Goal: Transaction & Acquisition: Purchase product/service

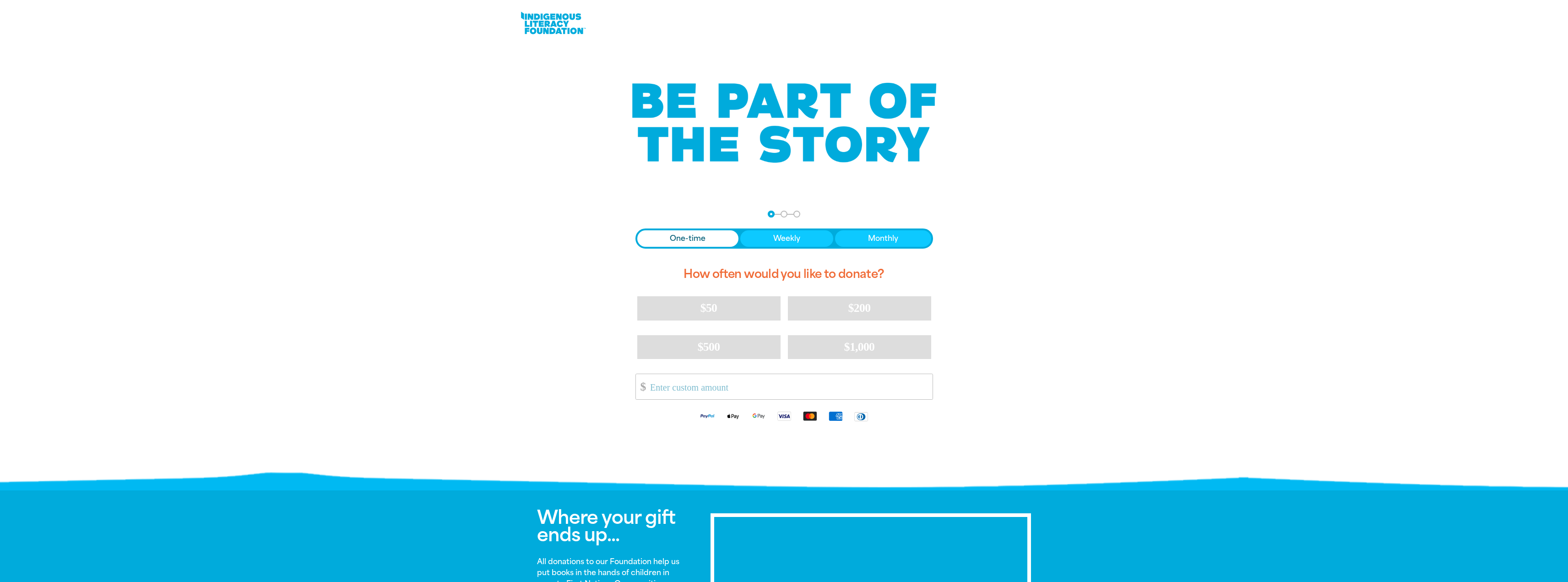
click at [785, 389] on input "Other Amount" at bounding box center [788, 386] width 289 height 25
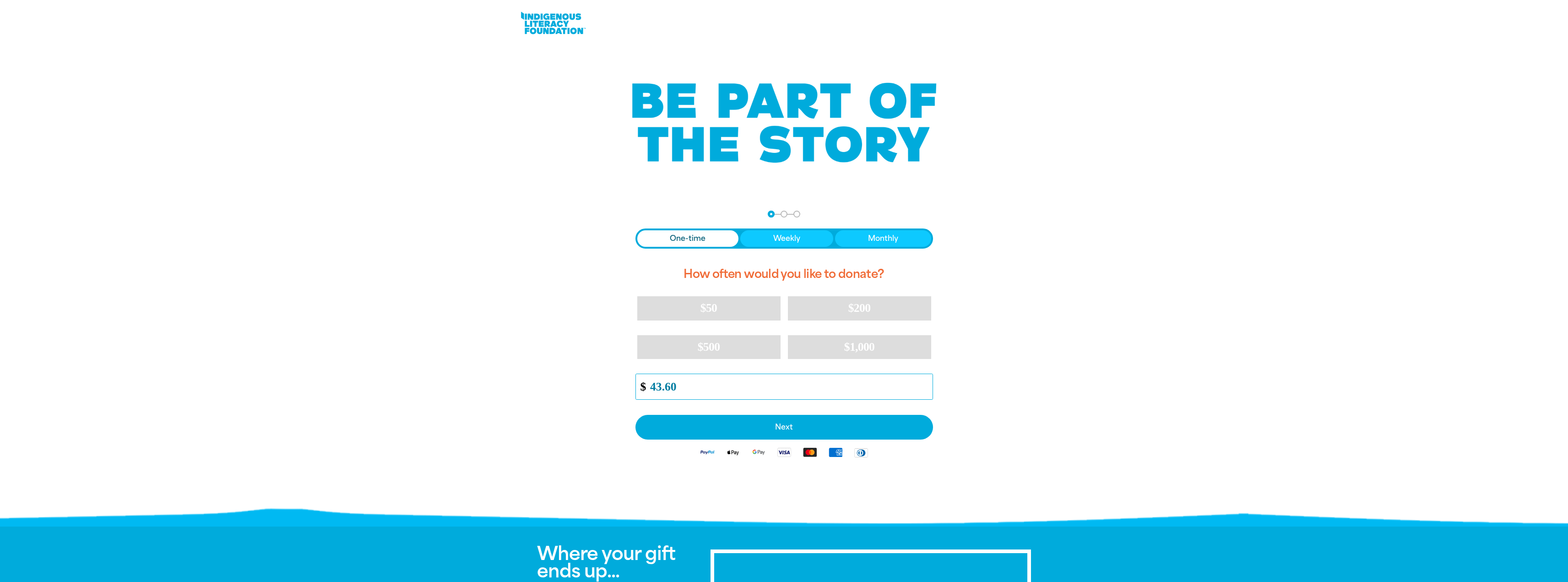
type input "43.60"
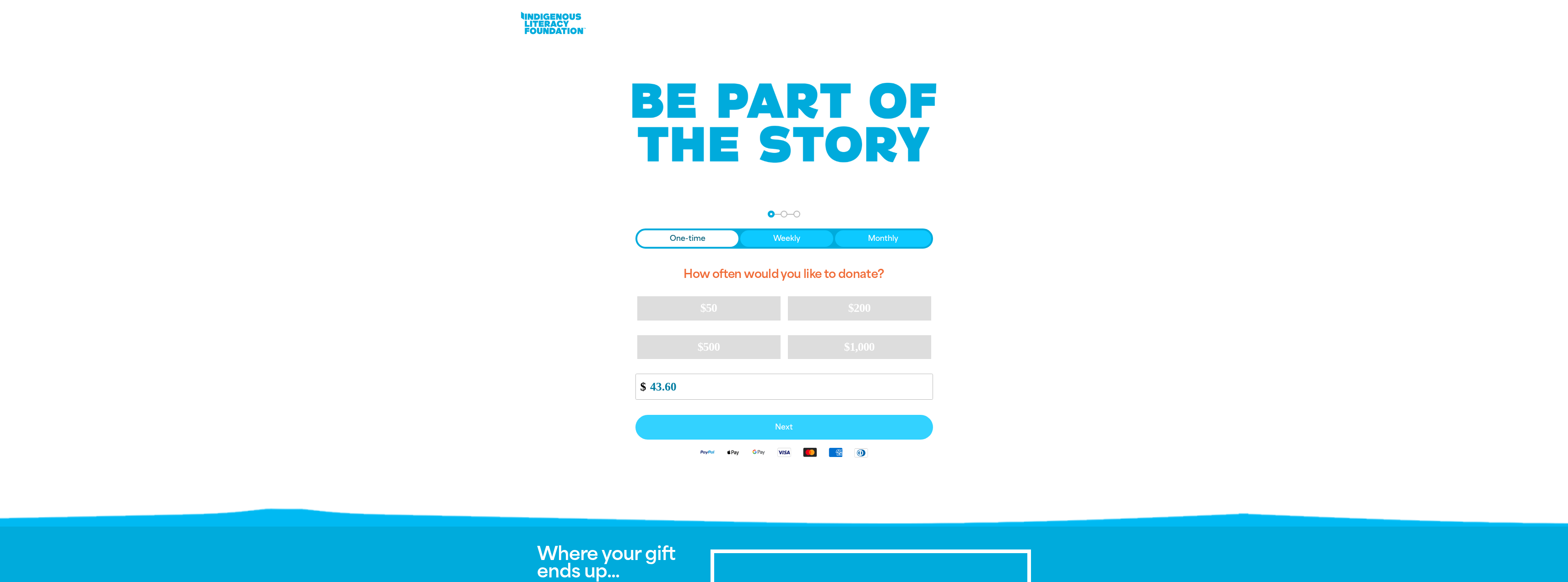
click at [766, 421] on button "Next" at bounding box center [784, 427] width 298 height 25
select select "AU"
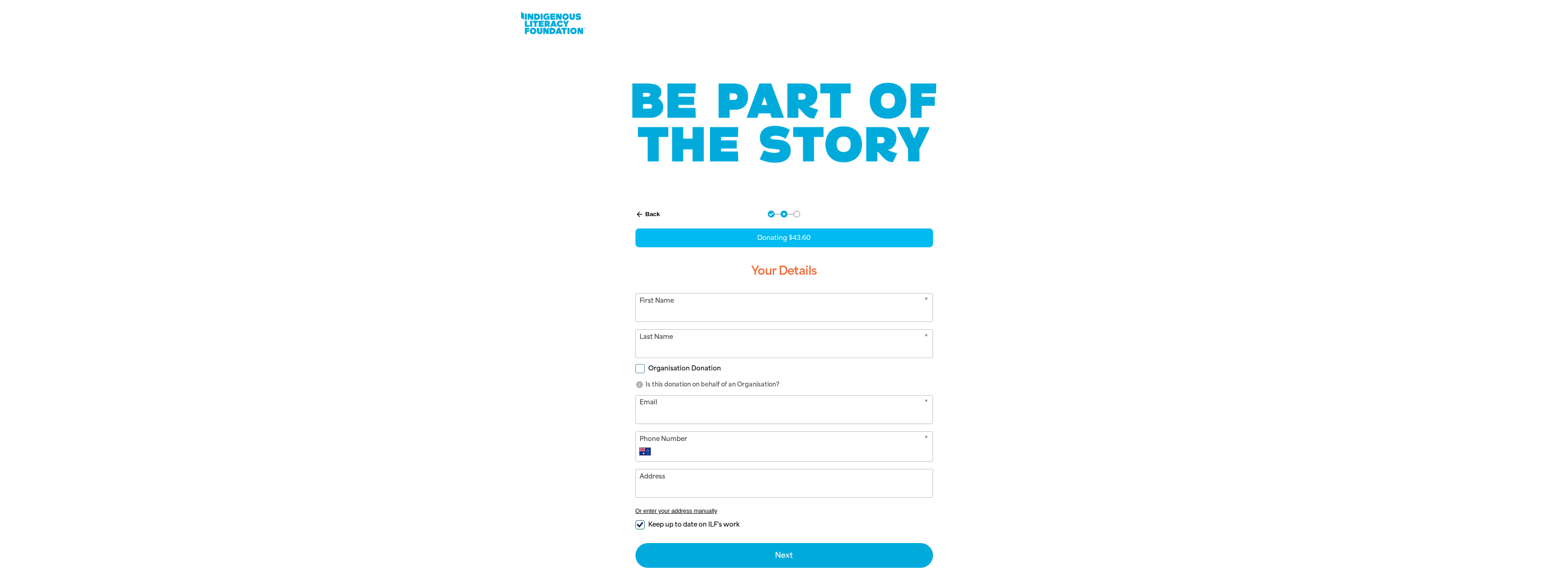
click at [758, 317] on input "First Name" at bounding box center [784, 307] width 296 height 28
type input "Ben"
type input "[PERSON_NAME]"
click at [557, 357] on div "arrow_back Back Step 1 Step 2 Step 3 Donating $43.60 Your Details * First Name …" at bounding box center [784, 412] width 550 height 426
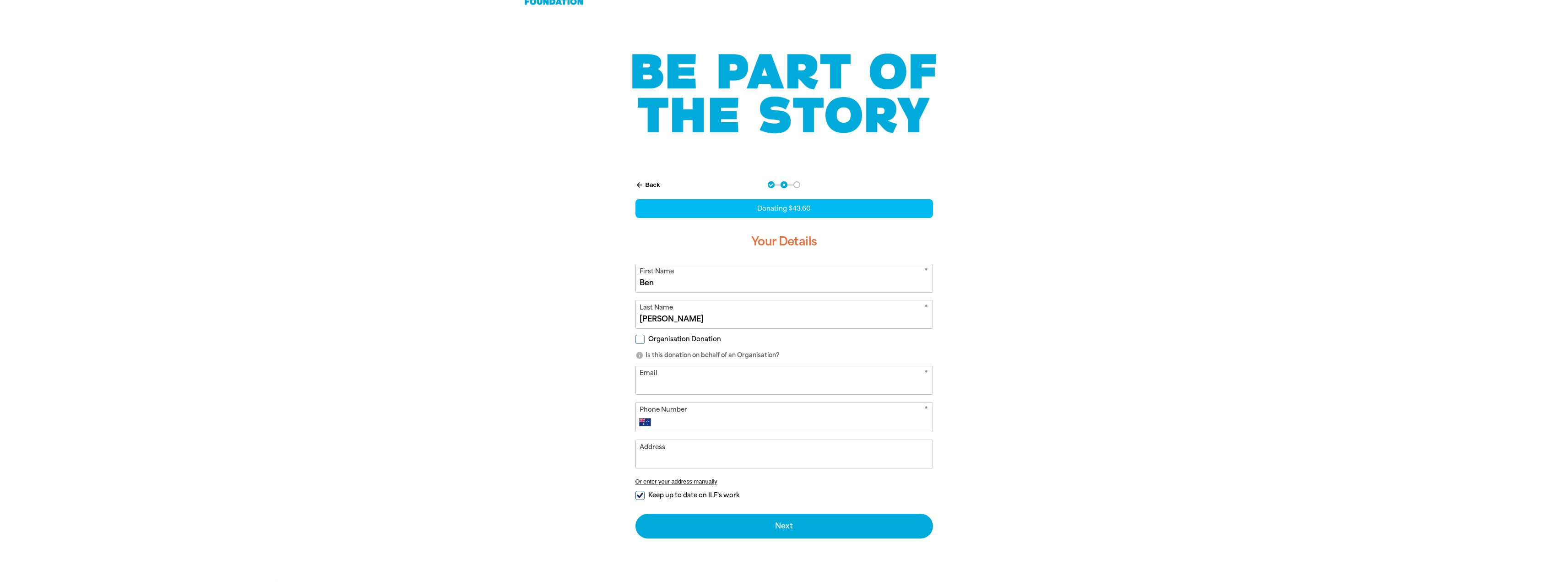
scroll to position [46, 0]
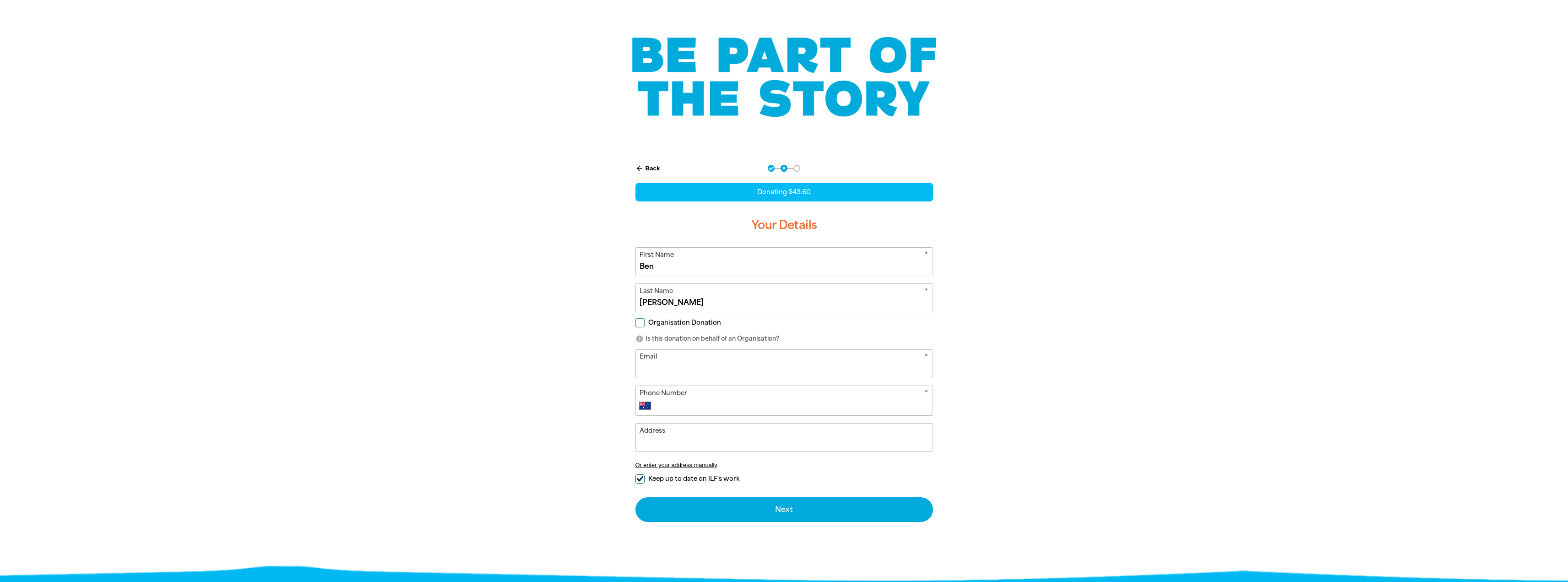
click at [743, 363] on input "Email" at bounding box center [784, 364] width 296 height 28
click at [657, 322] on span "Organisation Donation" at bounding box center [685, 323] width 73 height 9
click at [645, 322] on input "Organisation Donation" at bounding box center [640, 323] width 9 height 9
checkbox input "true"
select select "AU"
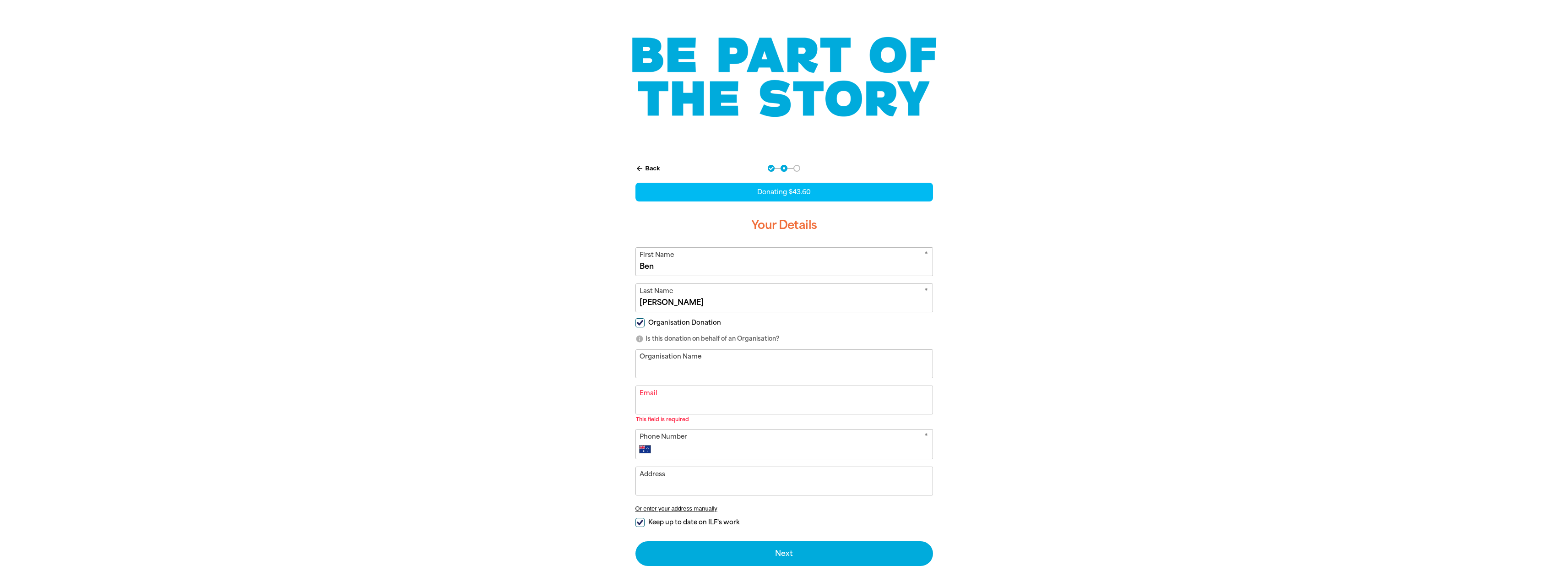
click at [681, 369] on input "Organisation Name" at bounding box center [784, 364] width 296 height 28
type input "O"
click at [670, 369] on input "Open" at bounding box center [784, 364] width 296 height 28
type input "Open"
click at [660, 322] on span "Organisation Donation" at bounding box center [685, 323] width 73 height 9
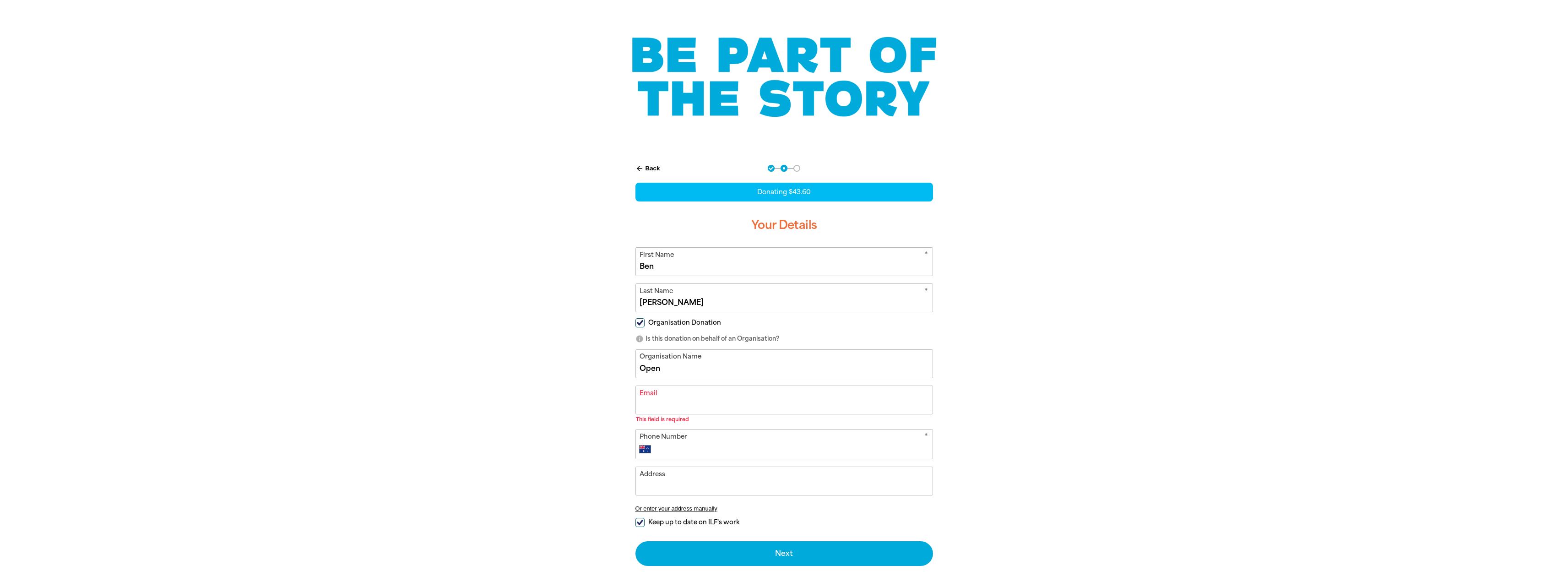
click at [645, 322] on input "Organisation Donation" at bounding box center [640, 323] width 9 height 9
checkbox input "false"
select select "AU"
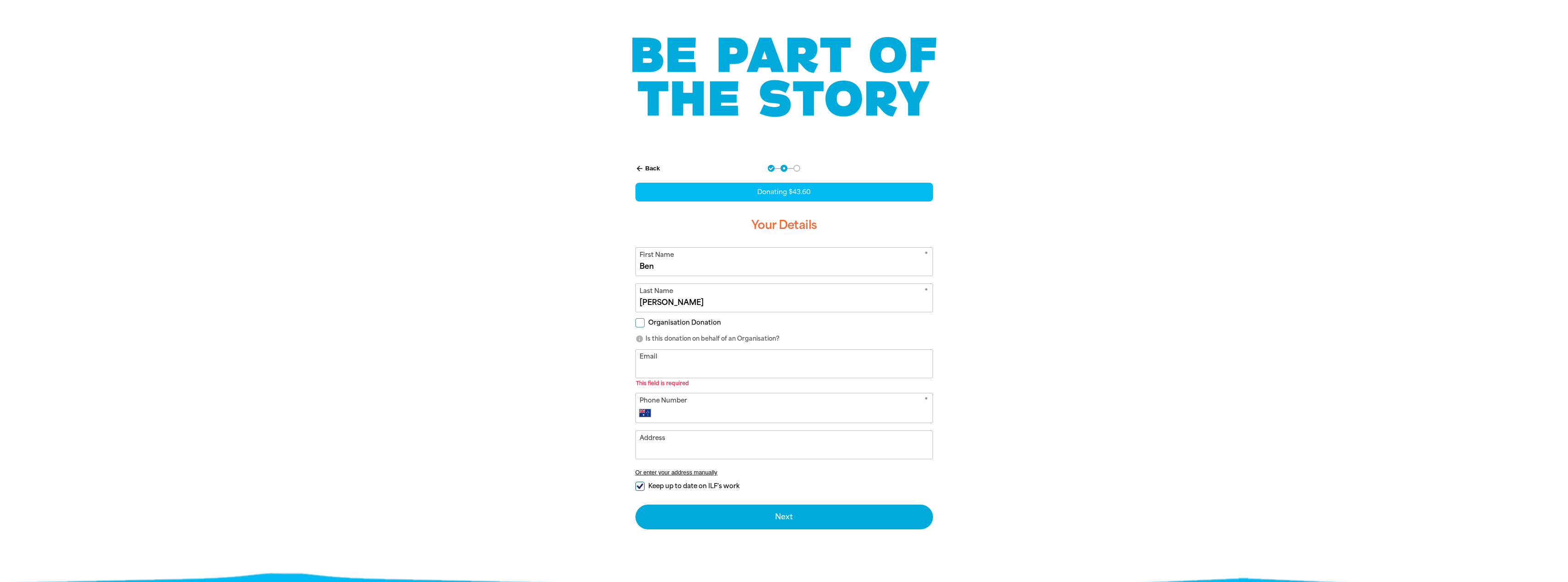
click at [668, 358] on input "Email" at bounding box center [784, 364] width 296 height 28
click at [672, 365] on input "Email" at bounding box center [784, 364] width 296 height 28
click at [716, 372] on input "[PERSON_NAME]." at bounding box center [784, 364] width 296 height 28
click at [691, 366] on input "[DOMAIN_NAME]" at bounding box center [784, 364] width 296 height 28
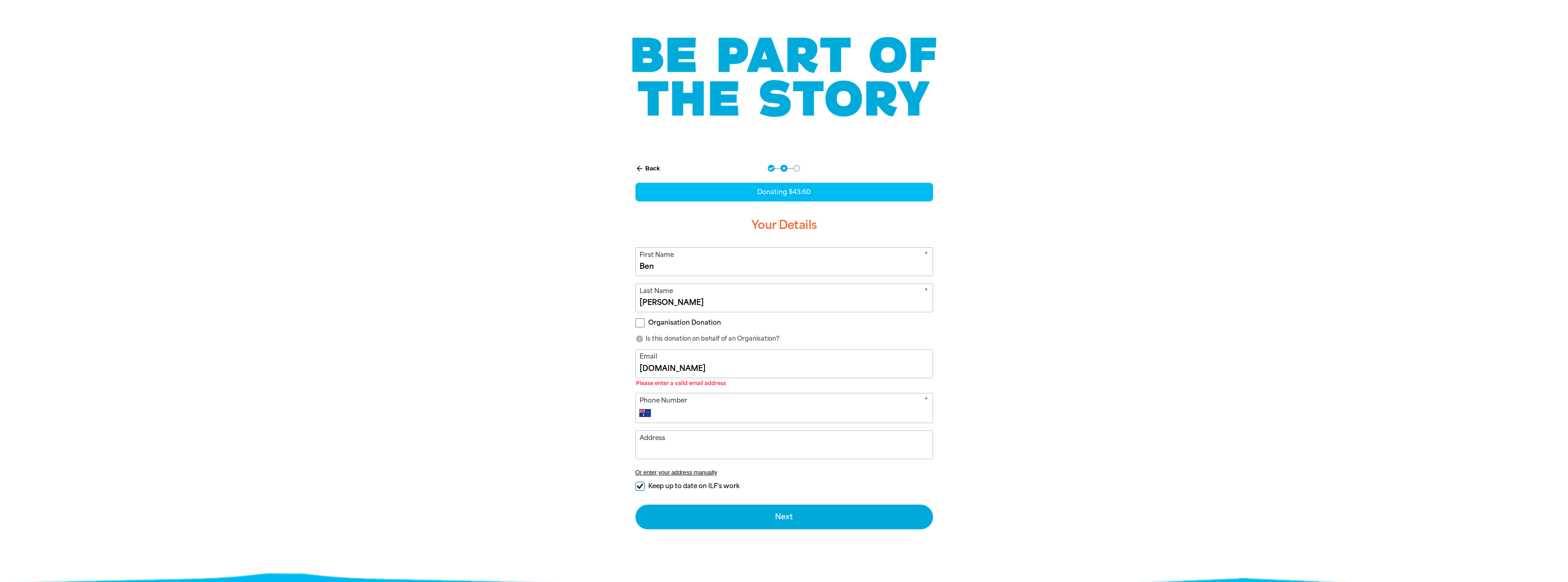
drag, startPoint x: 686, startPoint y: 367, endPoint x: 630, endPoint y: 363, distance: 56.1
click at [631, 363] on div "arrow_back Back Step 1 Step 2 Step 3 Donating $43.60 Your Details * First Name …" at bounding box center [784, 347] width 320 height 387
type input "V"
type input "[EMAIL_ADDRESS][DOMAIN_NAME]"
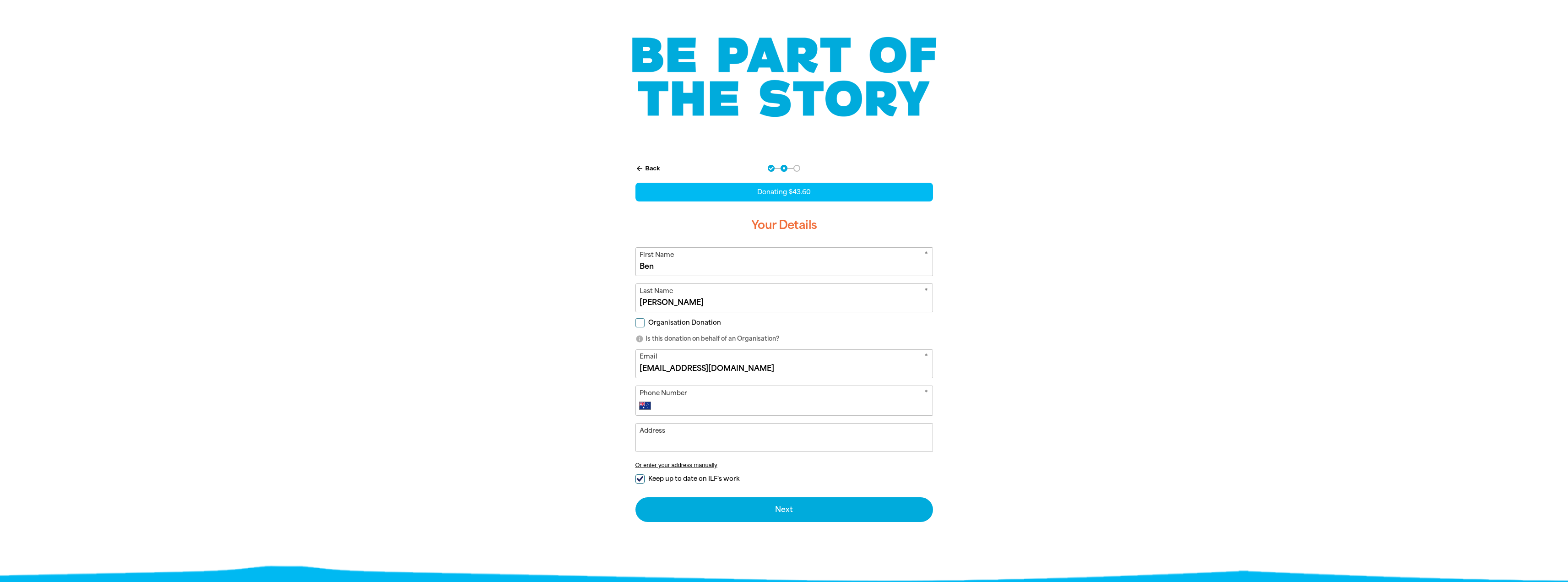
click at [695, 405] on input "Phone Number" at bounding box center [793, 405] width 271 height 11
type input "0421 030 326"
click at [695, 446] on input "Address" at bounding box center [784, 438] width 296 height 28
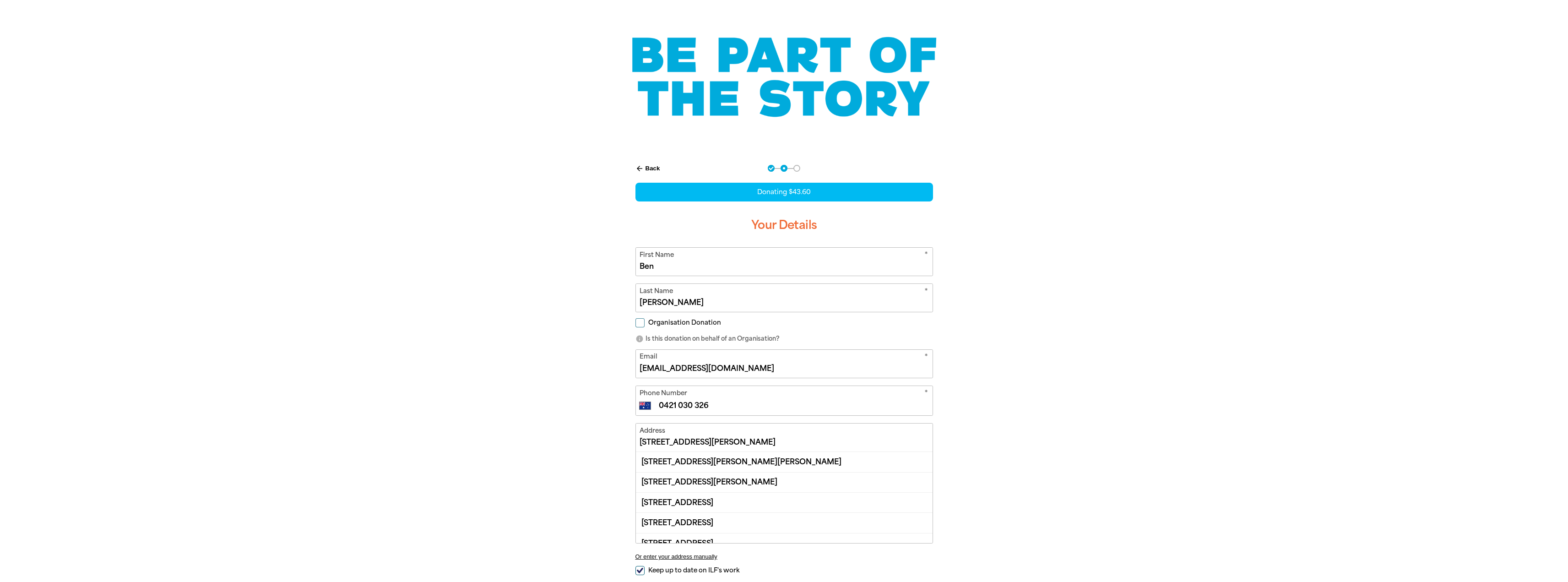
click at [715, 446] on input "[STREET_ADDRESS][PERSON_NAME]" at bounding box center [784, 438] width 296 height 28
click at [753, 436] on input "[STREET_ADDRESS][PERSON_NAME]" at bounding box center [784, 438] width 296 height 28
click at [794, 460] on div "[STREET_ADDRESS][PERSON_NAME][PERSON_NAME]" at bounding box center [784, 461] width 296 height 19
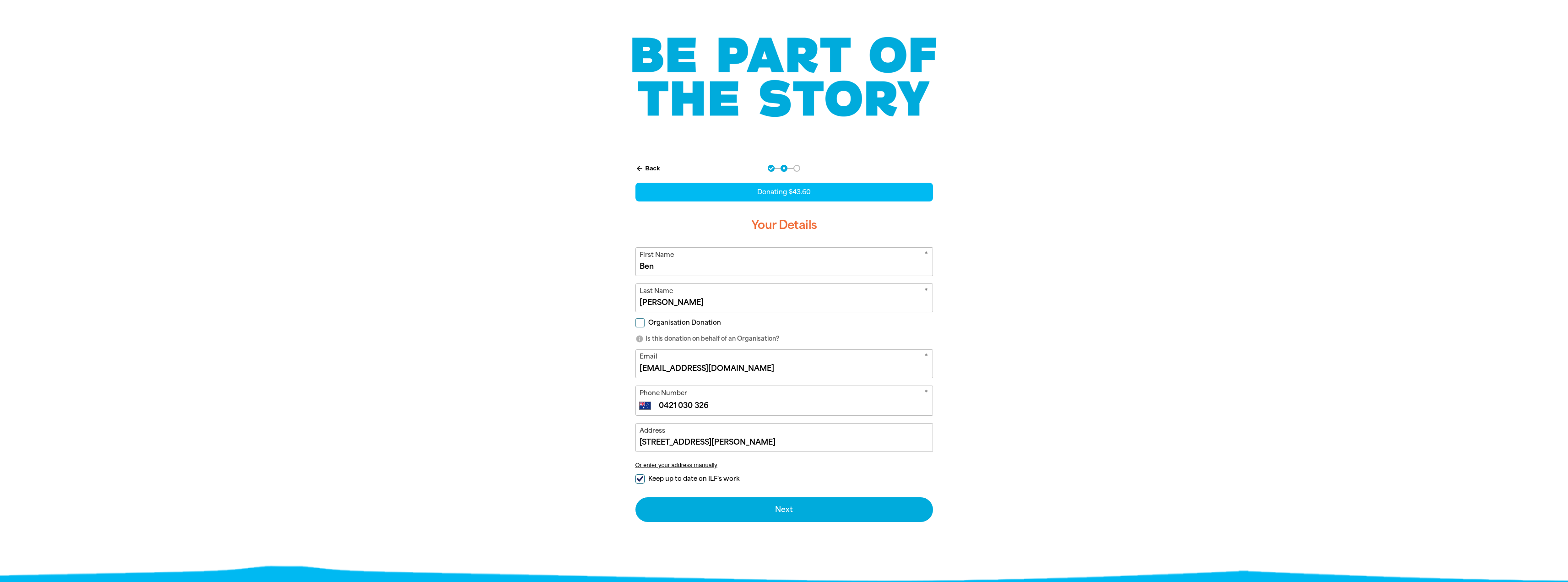
type input "[STREET_ADDRESS][PERSON_NAME][PERSON_NAME]"
click at [648, 479] on span "Keep up to date on ILF's work" at bounding box center [694, 479] width 91 height 9
click at [645, 479] on input "Keep up to date on ILF's work" at bounding box center [640, 479] width 9 height 9
checkbox input "false"
click at [638, 339] on icon "info" at bounding box center [640, 339] width 9 height 9
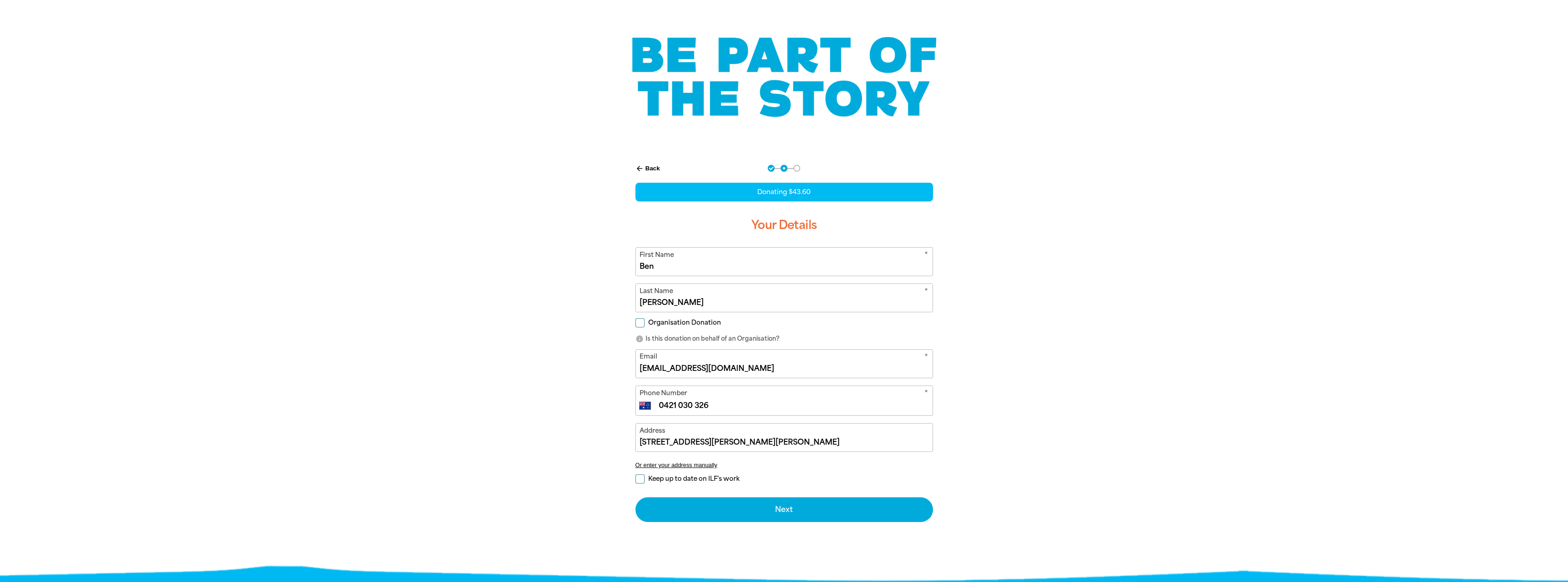
click at [647, 338] on p "info Is this donation on behalf of an Organisation?" at bounding box center [784, 338] width 298 height 9
click at [645, 326] on label "Organisation Donation" at bounding box center [678, 323] width 86 height 10
click at [645, 326] on input "Organisation Donation" at bounding box center [640, 323] width 9 height 9
checkbox input "true"
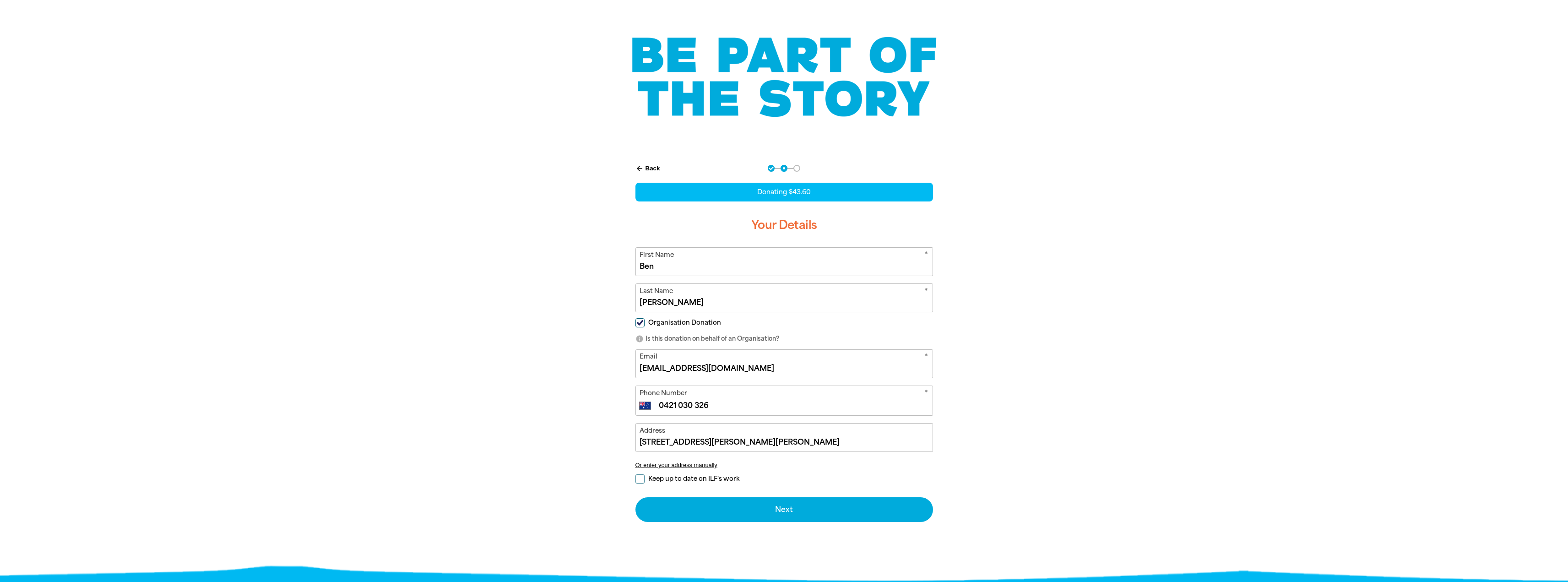
select select "AU"
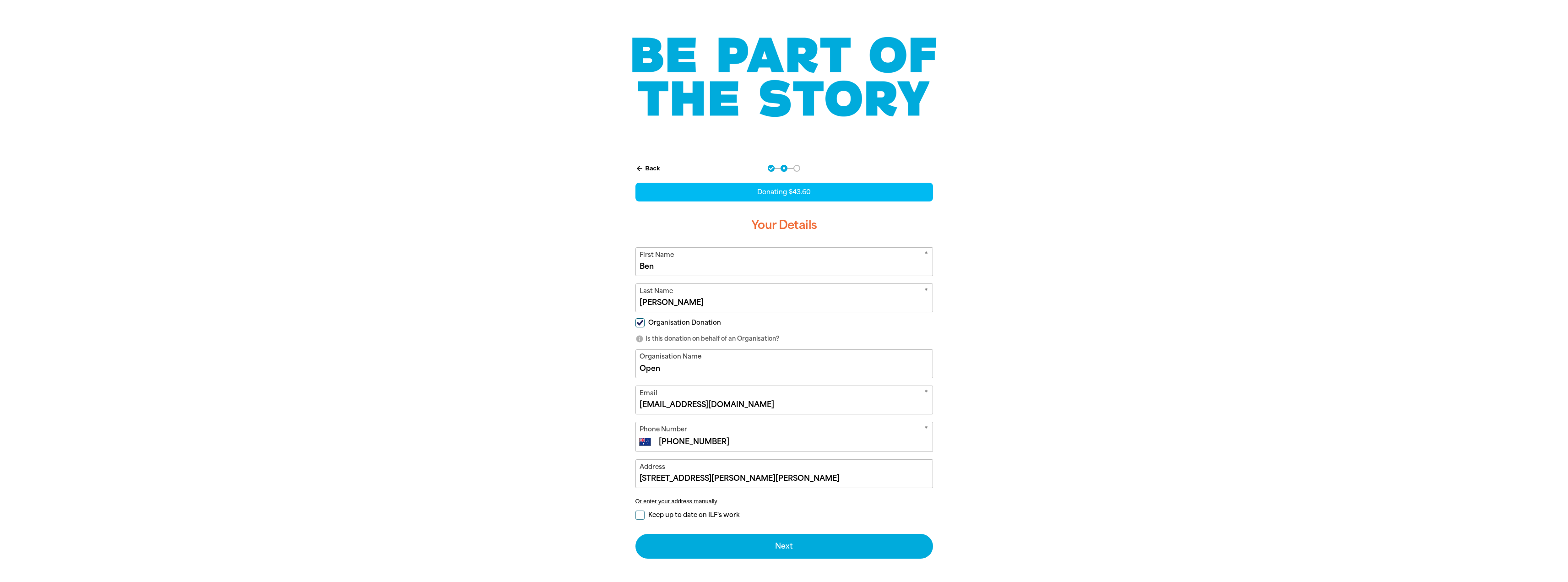
click at [657, 322] on span "Organisation Donation" at bounding box center [685, 323] width 73 height 9
click at [645, 322] on input "Organisation Donation" at bounding box center [640, 323] width 9 height 9
checkbox input "false"
select select "AU"
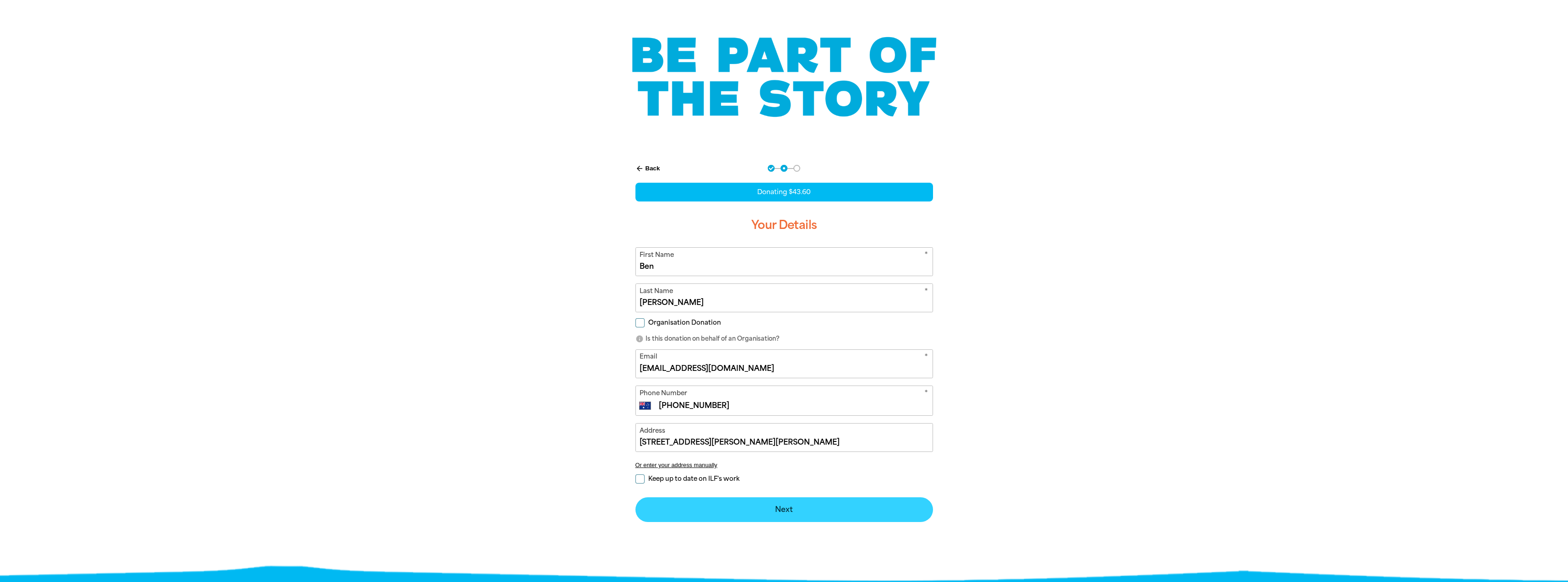
click at [704, 507] on button "Next chevron_right" at bounding box center [784, 510] width 298 height 25
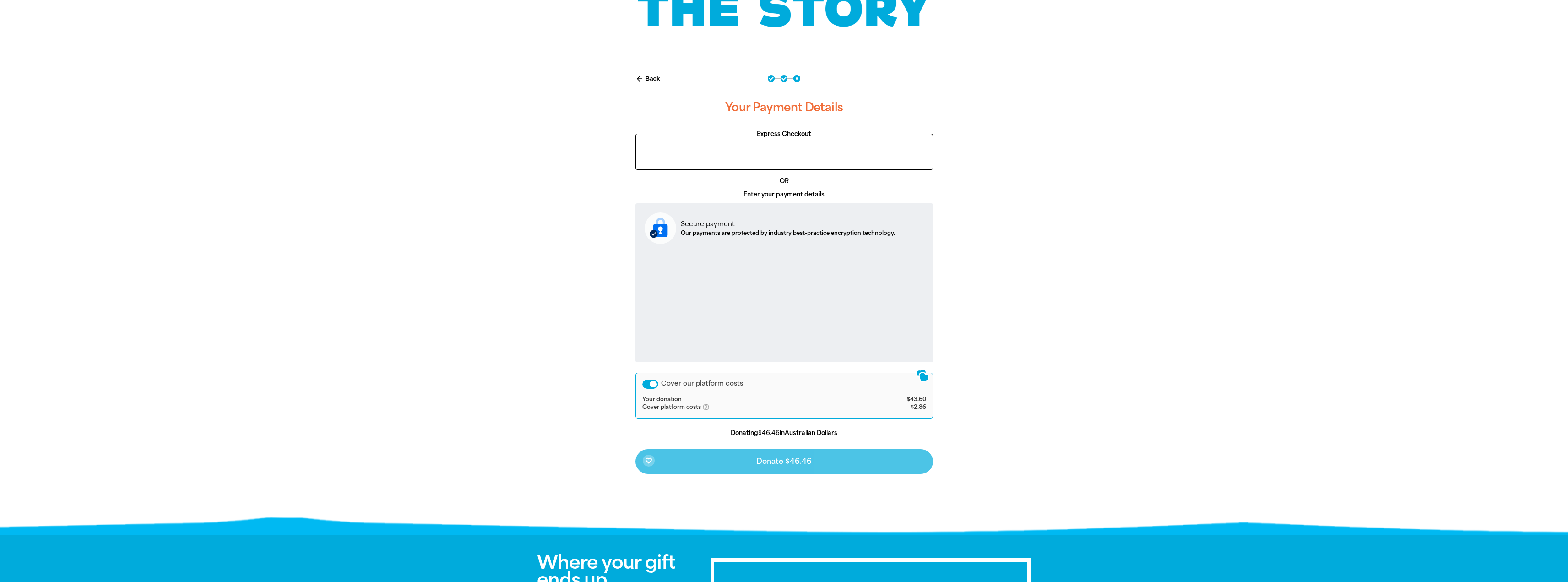
scroll to position [138, 0]
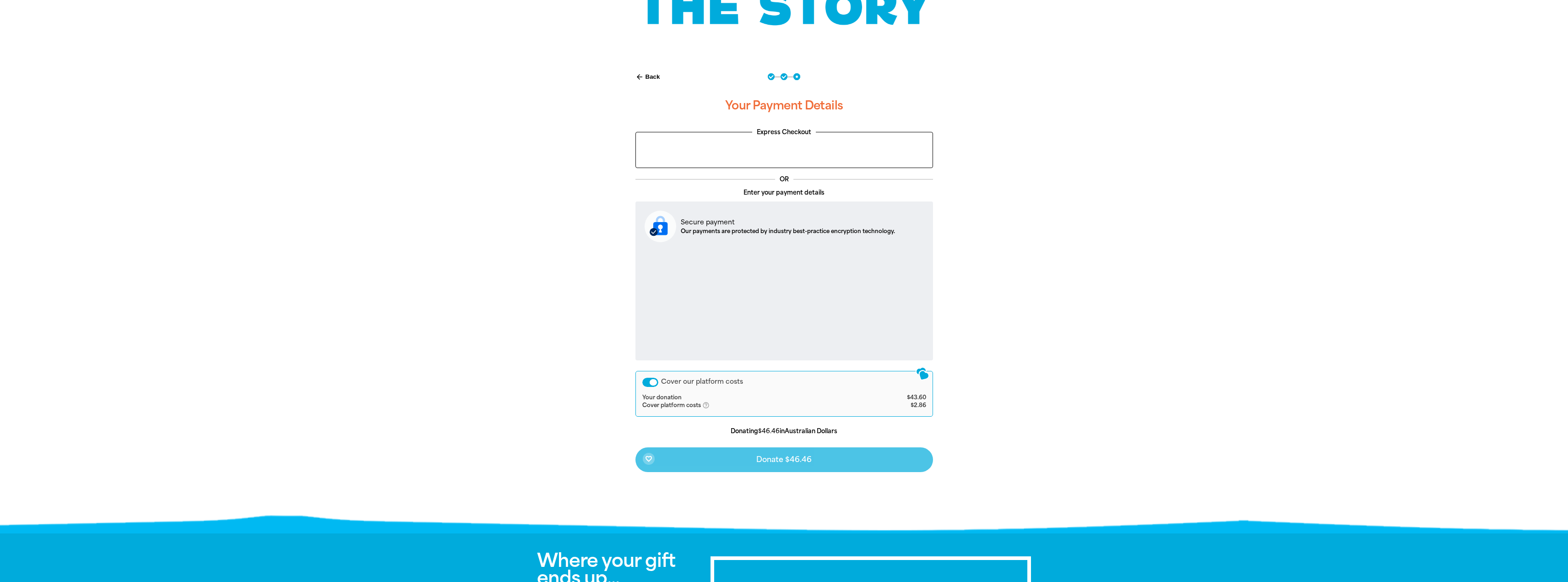
click at [705, 404] on icon "help_outlined" at bounding box center [710, 405] width 15 height 7
click at [649, 387] on div "Cover our platform costs Your donation $43.60 Cover platform costs help_outline…" at bounding box center [784, 393] width 298 height 46
click at [654, 381] on div "Cover our platform costs" at bounding box center [650, 382] width 16 height 9
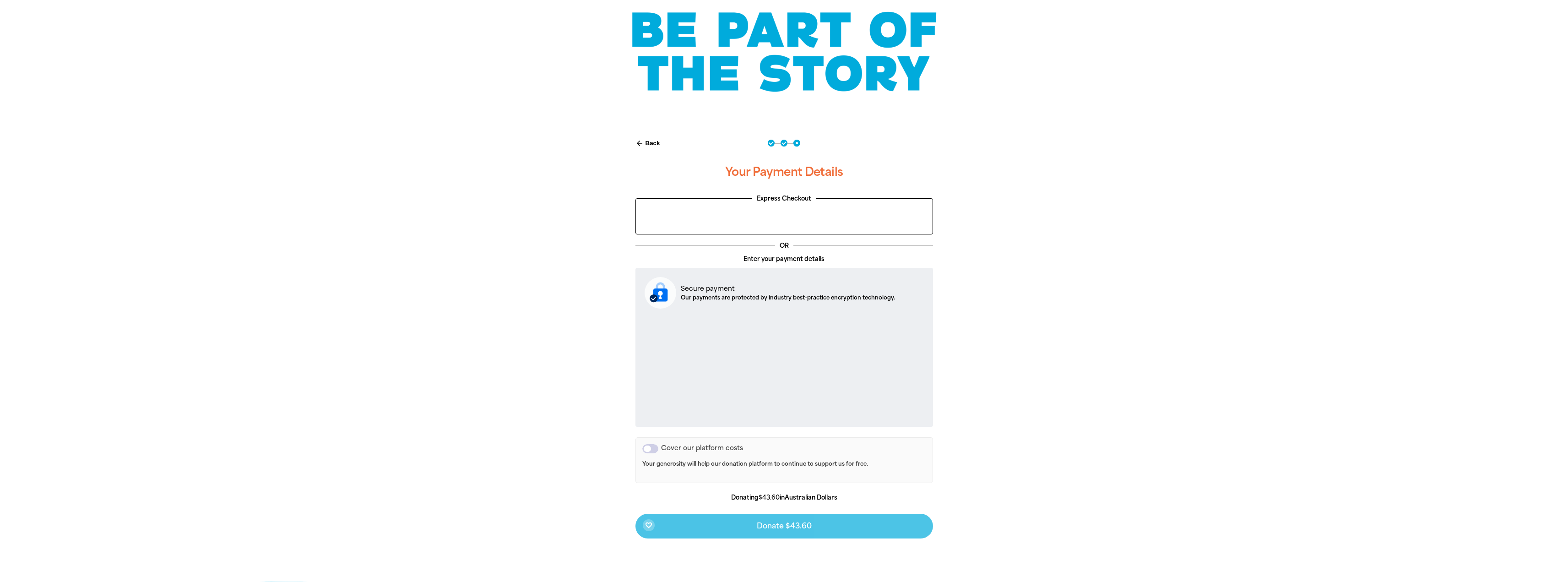
scroll to position [0, 0]
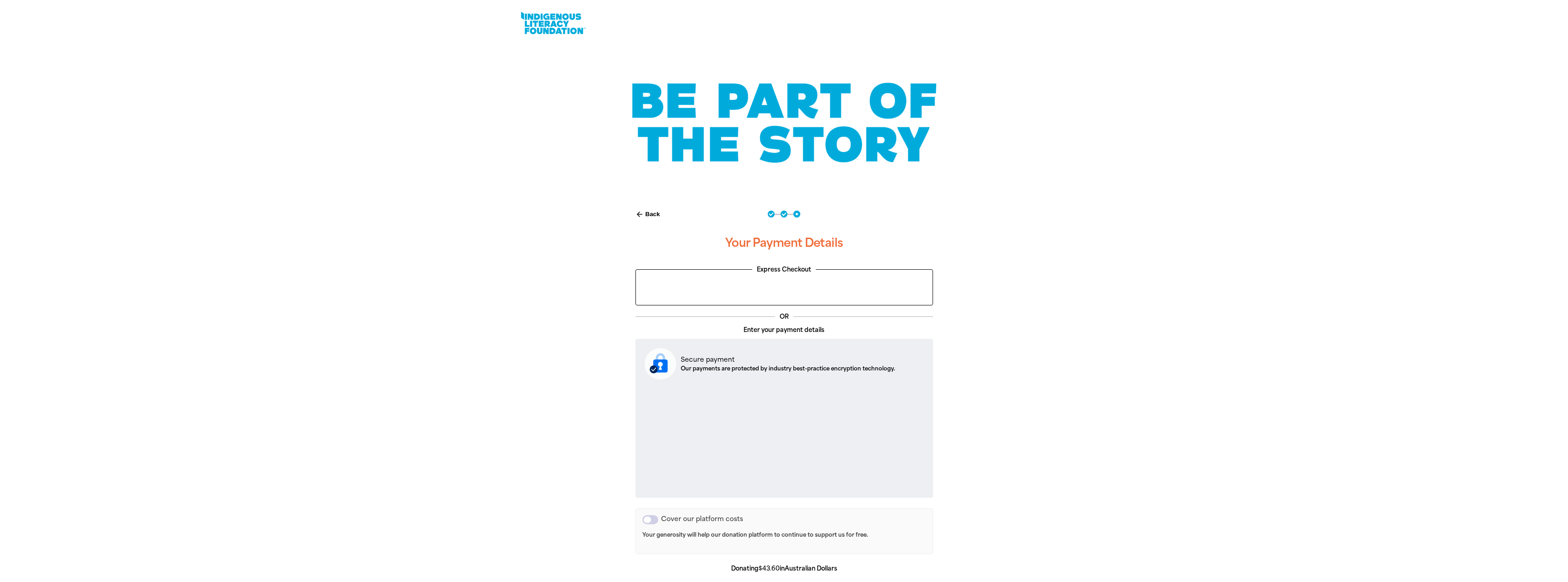
click at [651, 215] on button "arrow_back Back" at bounding box center [648, 214] width 32 height 16
select select "AU"
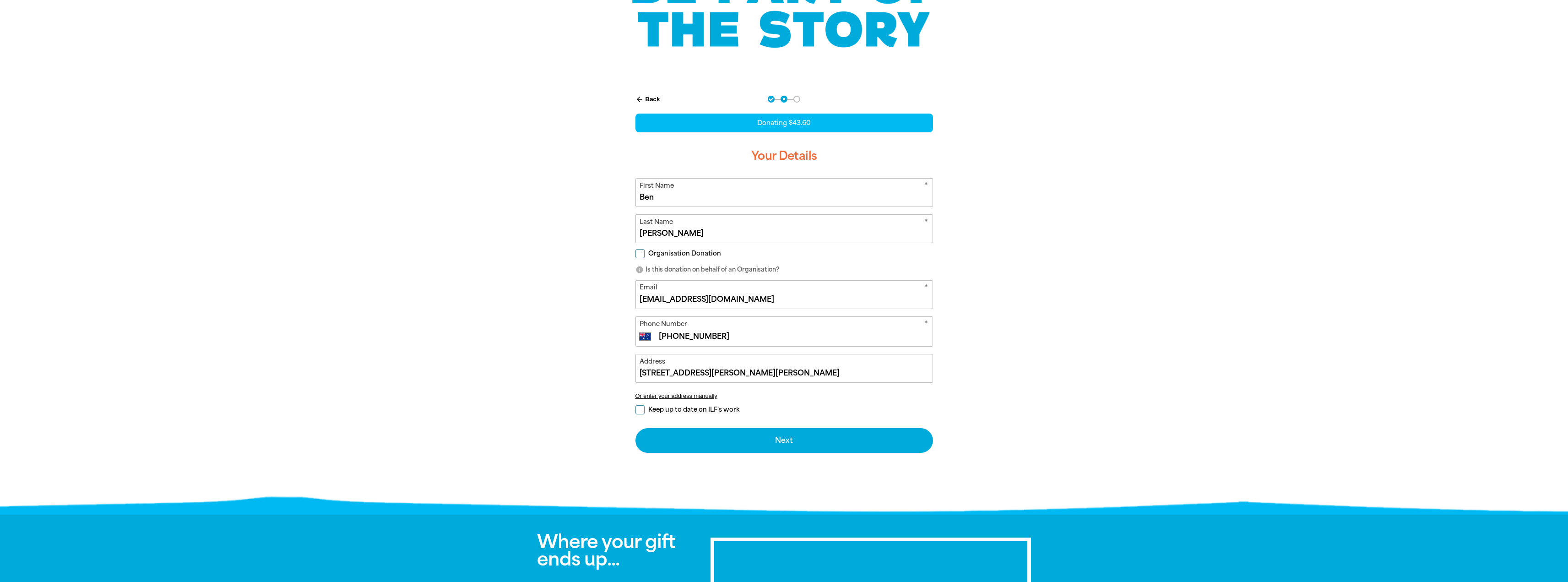
scroll to position [119, 0]
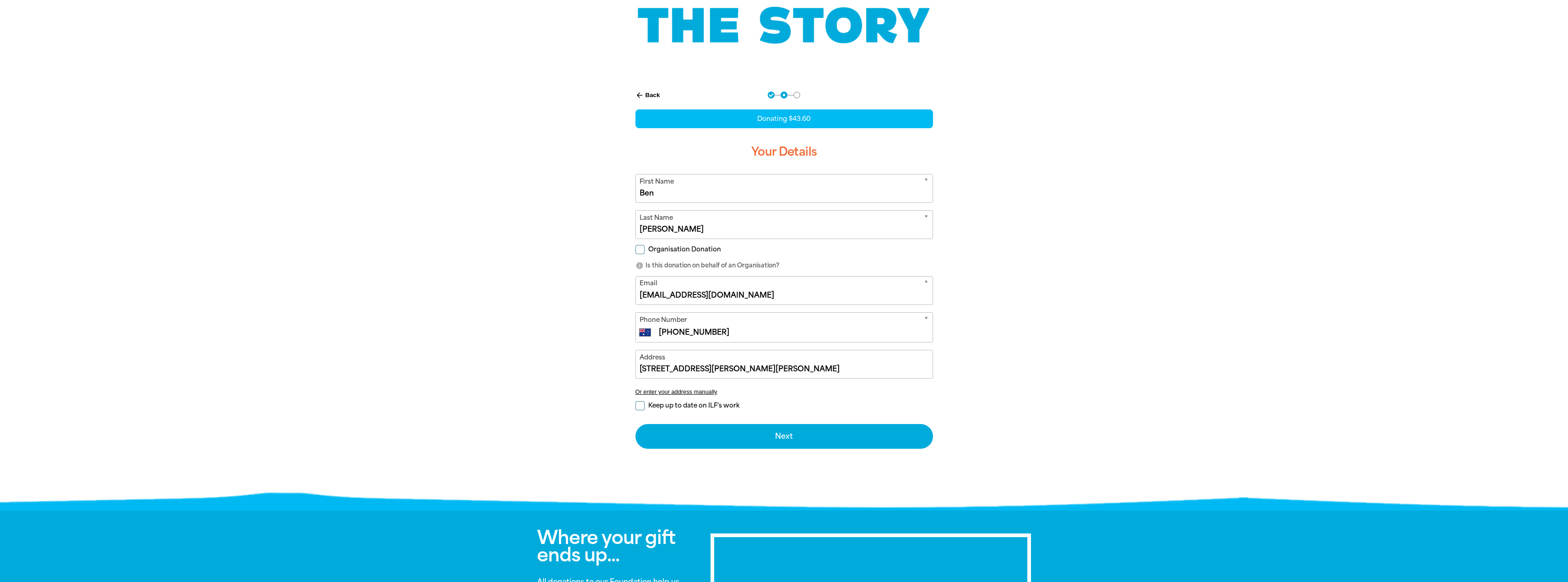
click at [649, 245] on span "Organisation Donation" at bounding box center [685, 249] width 73 height 9
click at [645, 245] on input "Organisation Donation" at bounding box center [640, 249] width 9 height 9
checkbox input "true"
select select "AU"
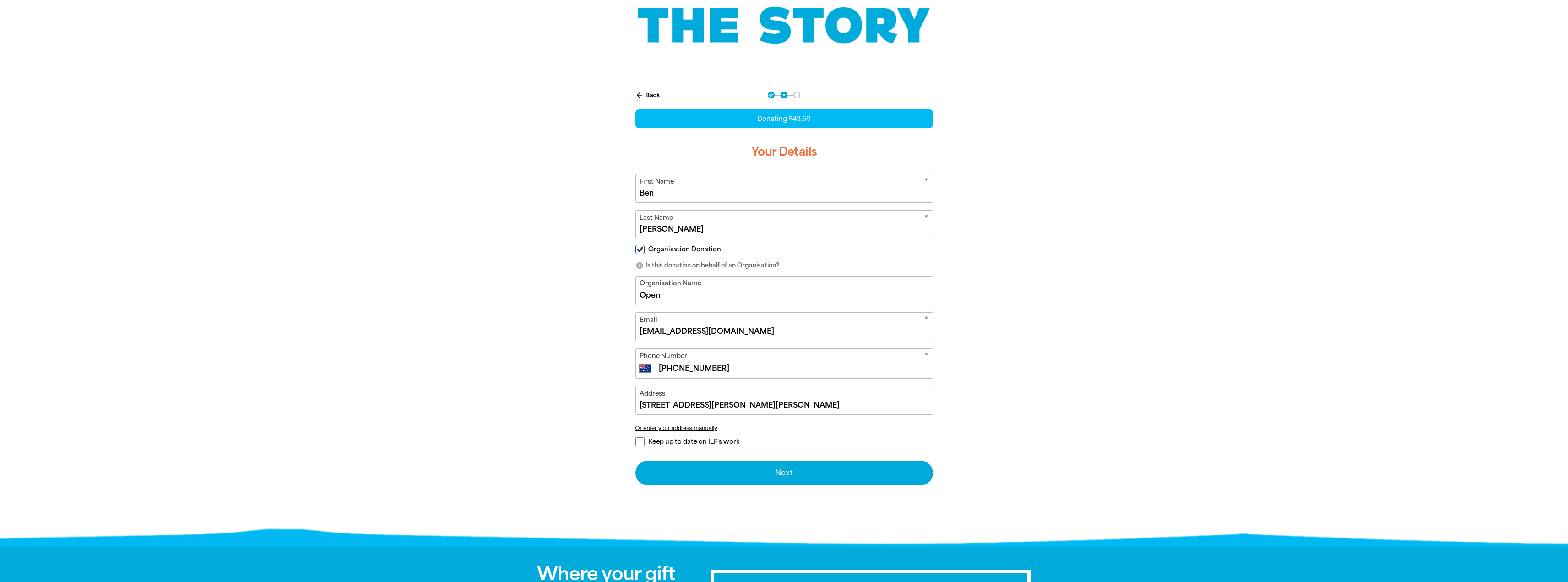
click at [674, 295] on input "Open" at bounding box center [784, 290] width 296 height 28
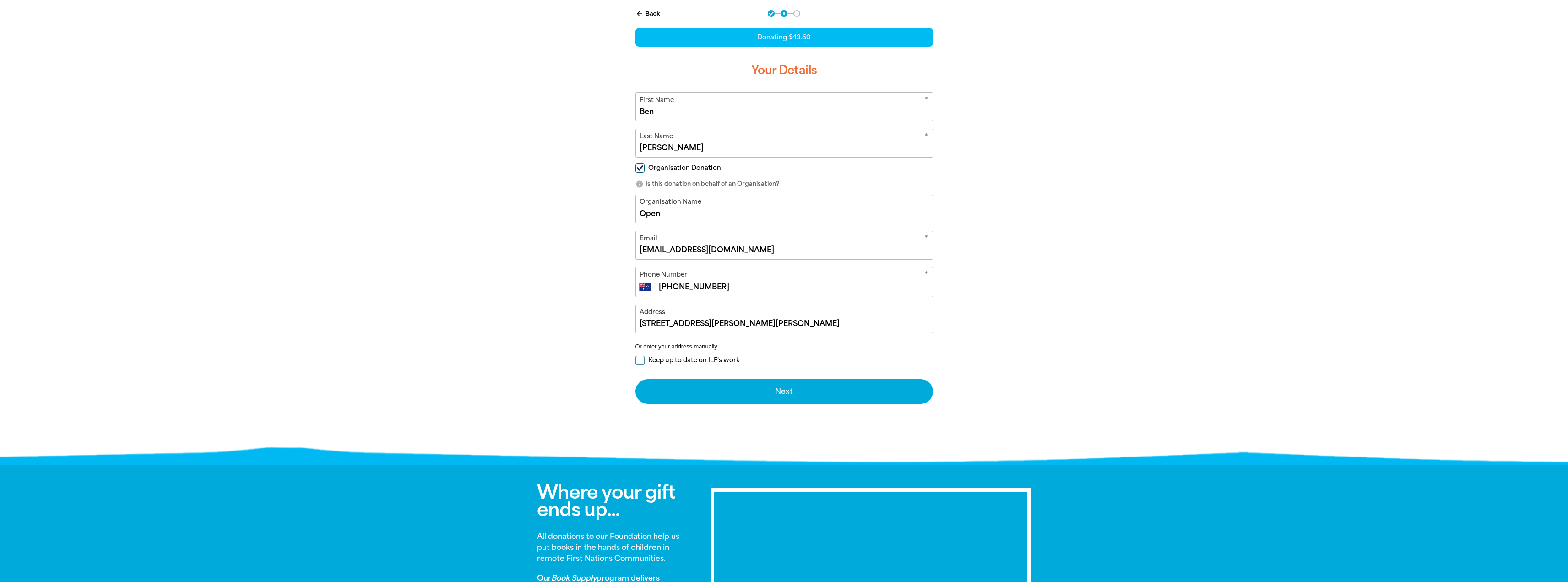
scroll to position [208, 0]
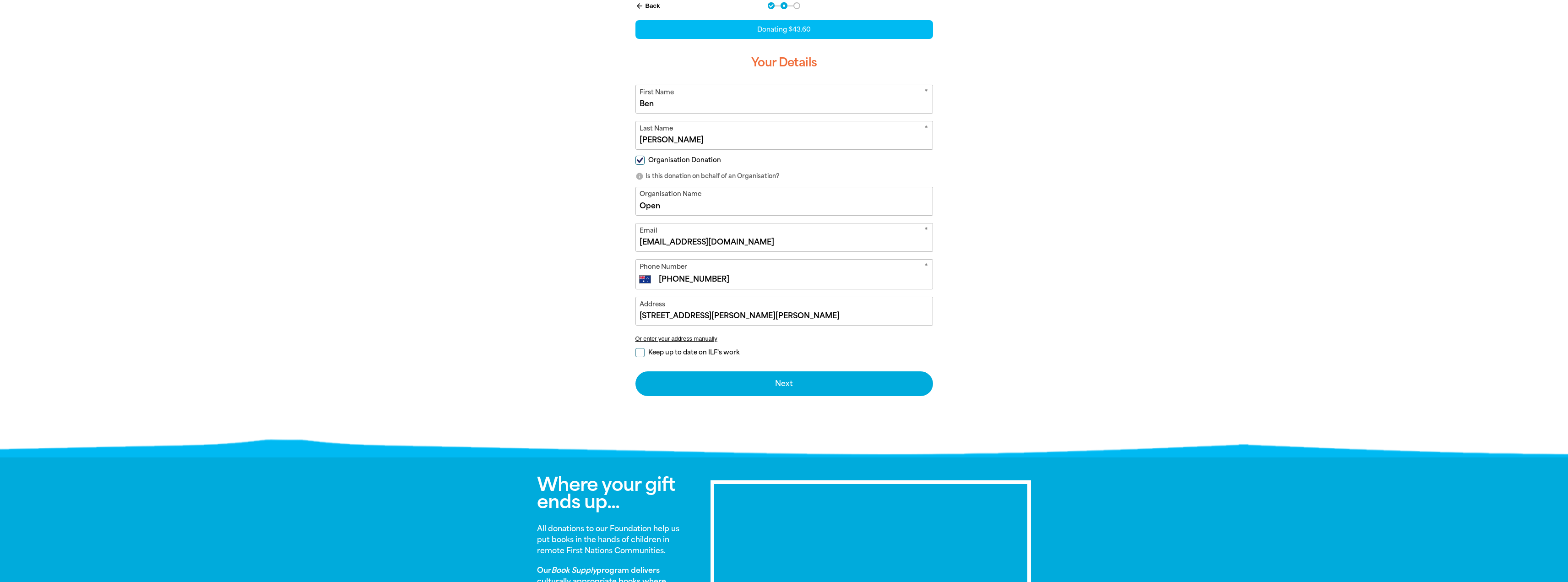
click at [670, 160] on span "Organisation Donation" at bounding box center [685, 160] width 73 height 9
click at [645, 160] on input "Organisation Donation" at bounding box center [640, 160] width 9 height 9
checkbox input "false"
select select "AU"
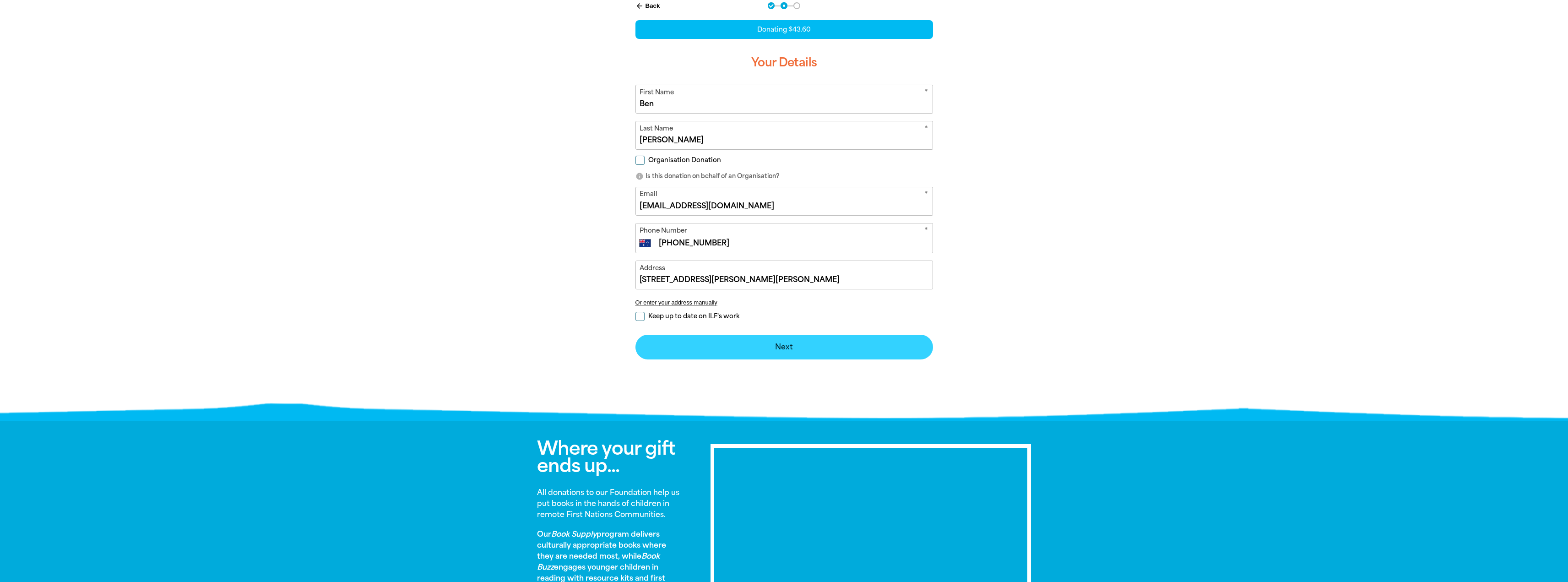
click at [758, 343] on button "Next chevron_right" at bounding box center [784, 347] width 298 height 25
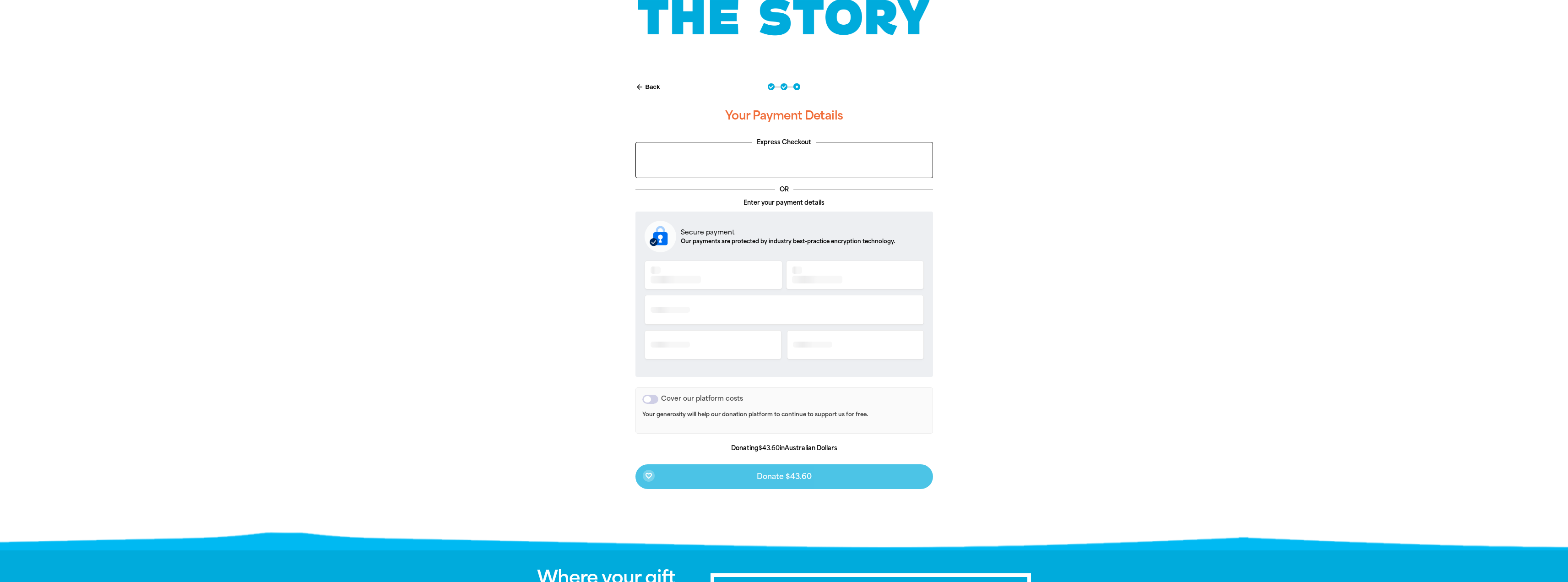
scroll to position [99, 0]
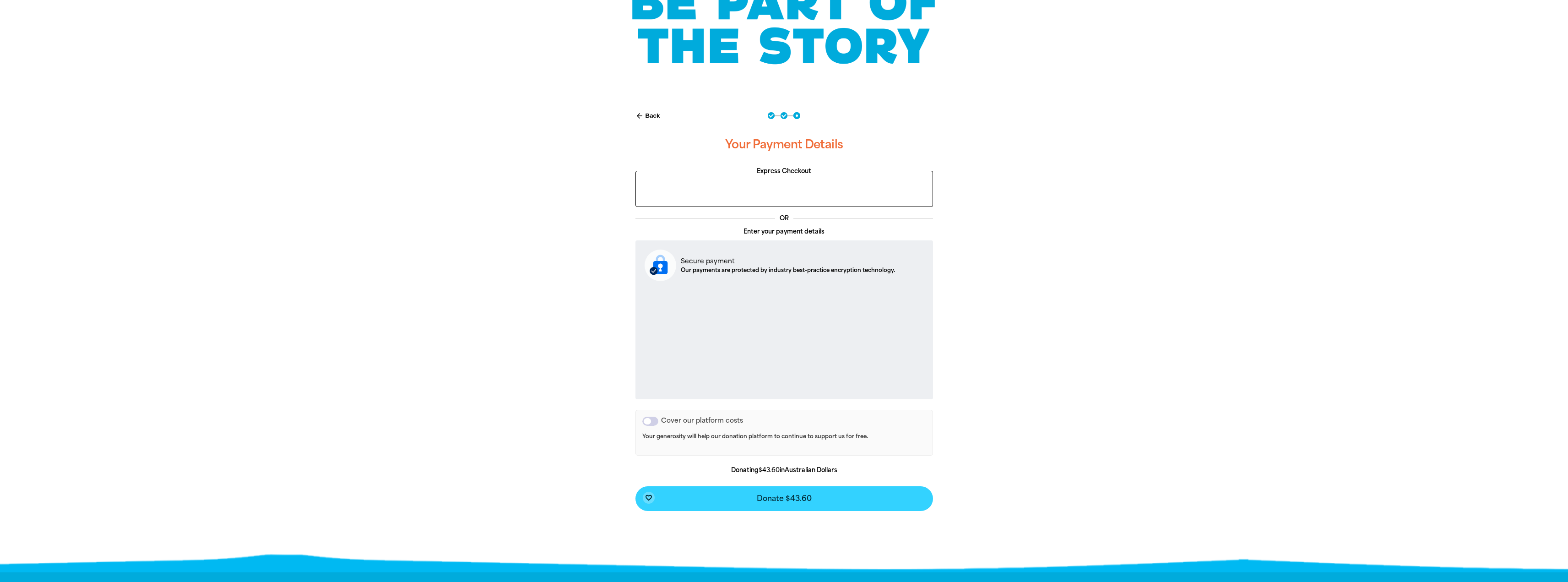
drag, startPoint x: 752, startPoint y: 502, endPoint x: 964, endPoint y: 384, distance: 242.6
click at [961, 385] on div "arrow_back Back Step 1 Step 2 Step 3 Your Payment Details Express Checkout OR E…" at bounding box center [784, 334] width 550 height 467
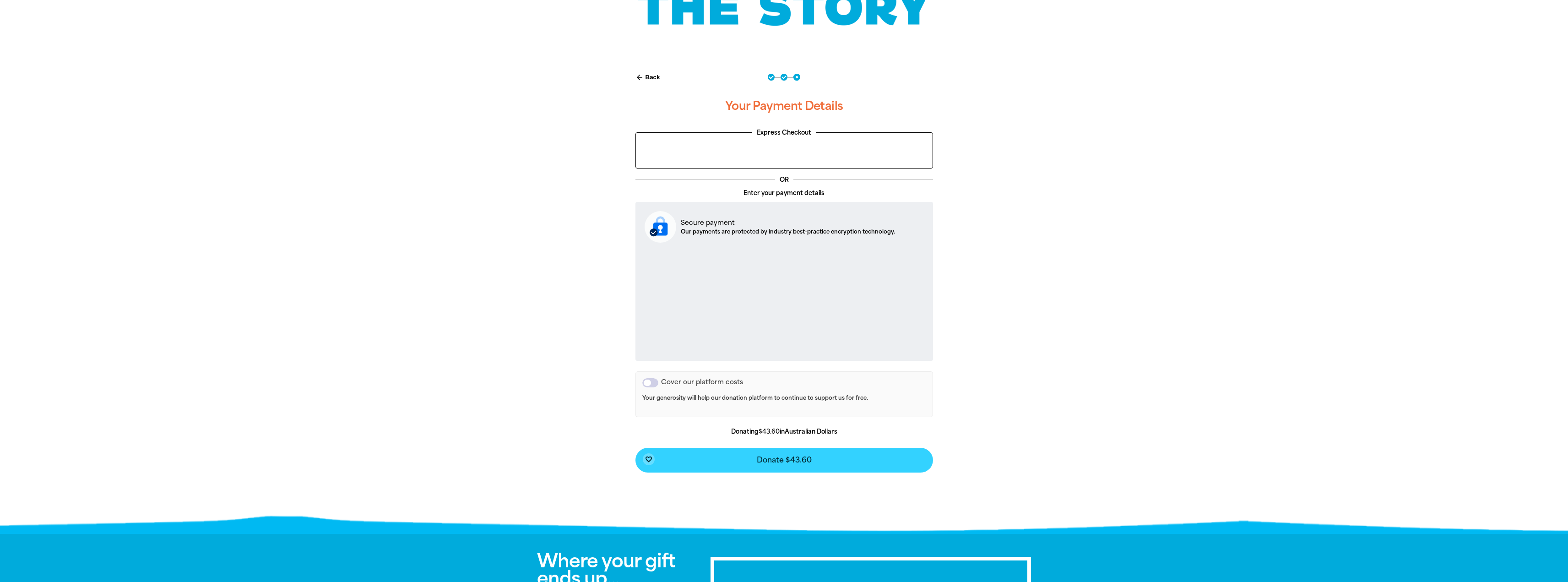
scroll to position [138, 0]
click at [788, 465] on button "favorite_border Donate $43.60" at bounding box center [784, 460] width 298 height 25
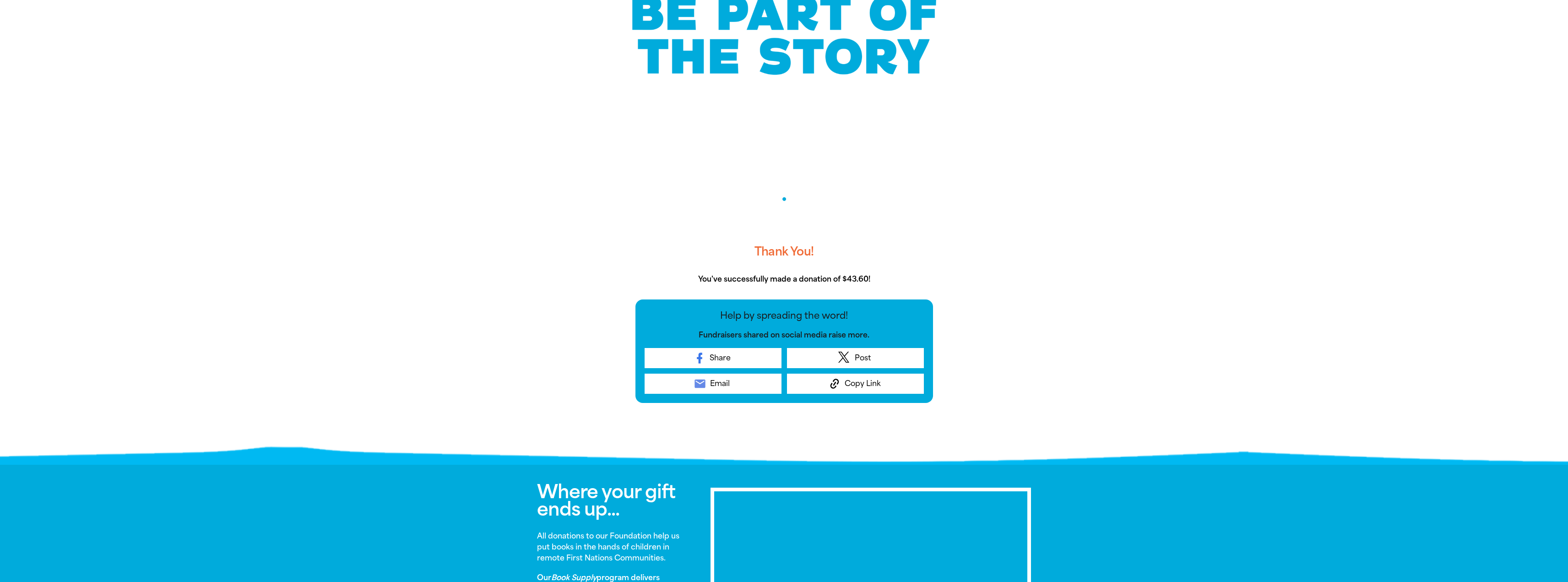
scroll to position [0, 0]
